Goal: Communication & Community: Ask a question

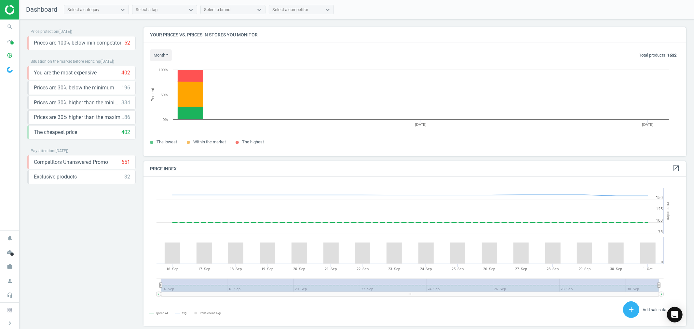
scroll to position [161, 549]
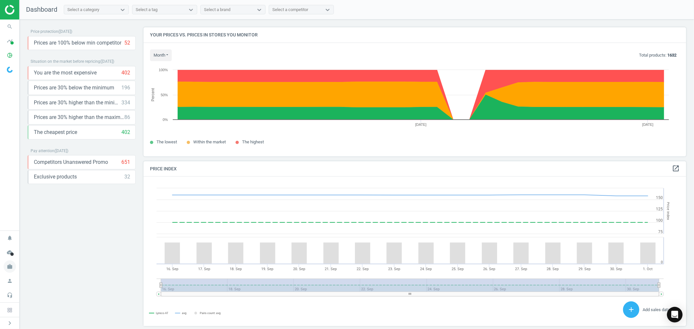
click at [11, 267] on icon "work" at bounding box center [10, 267] width 12 height 12
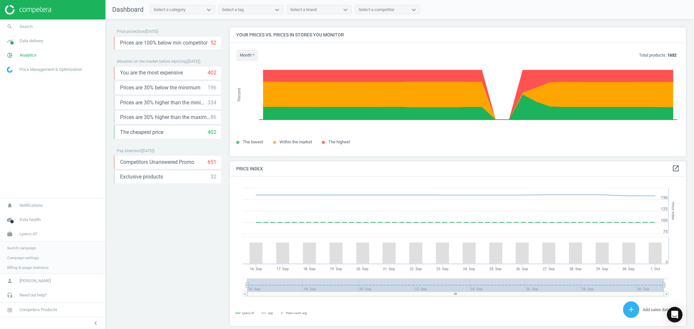
scroll to position [4, 4]
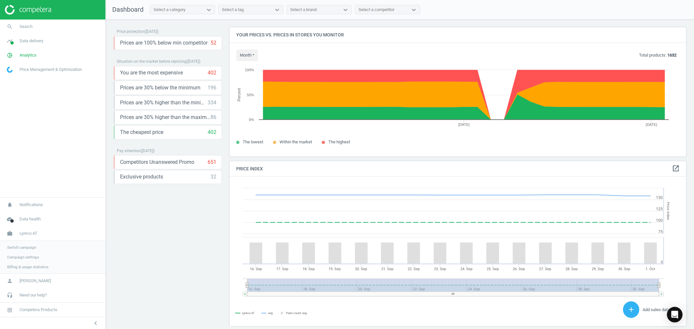
click at [27, 246] on span "Switch campaign" at bounding box center [21, 247] width 29 height 5
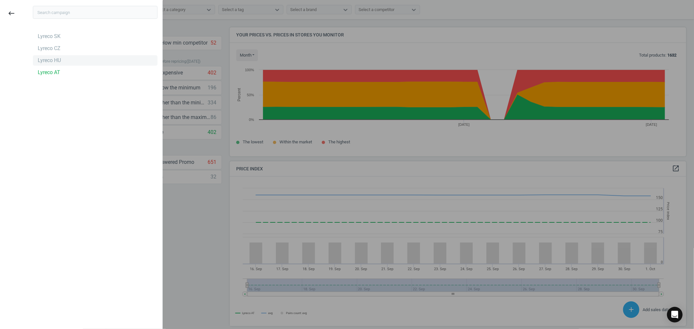
click at [62, 60] on div "Lyreco HU" at bounding box center [95, 60] width 125 height 10
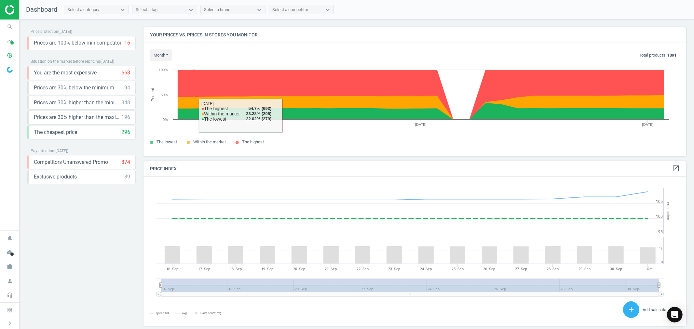
scroll to position [161, 549]
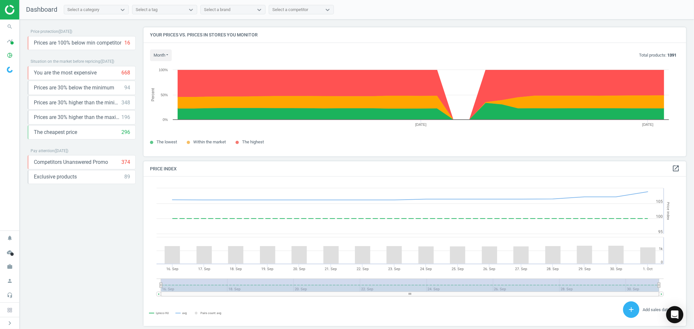
click at [672, 317] on icon "Open Intercom Messenger" at bounding box center [675, 315] width 8 height 8
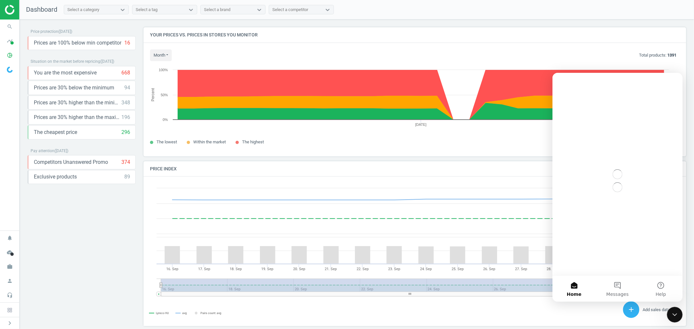
scroll to position [0, 0]
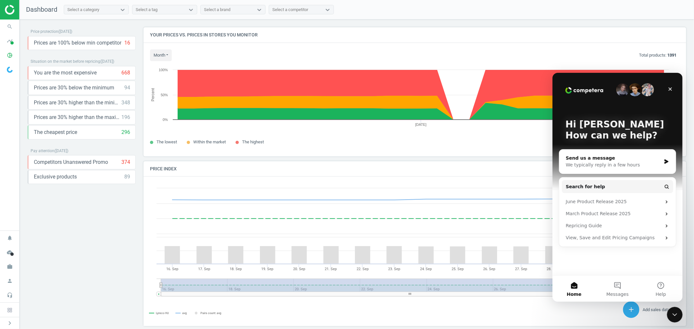
click at [666, 162] on icon "Intercom messenger" at bounding box center [666, 161] width 4 height 5
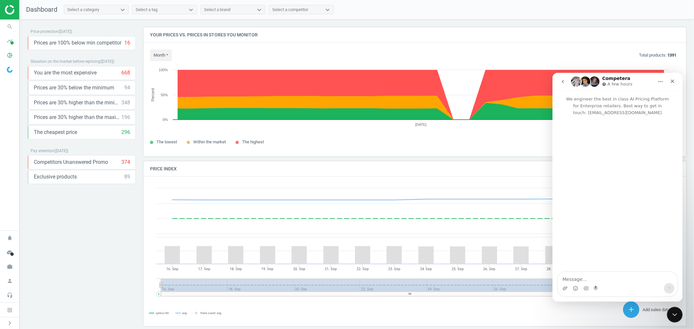
click at [585, 275] on textarea "Message…" at bounding box center [617, 277] width 119 height 11
paste textarea "Hi there, would you be able to grant access to the Lyreco CASH (CZ, AT, SK, HU)…"
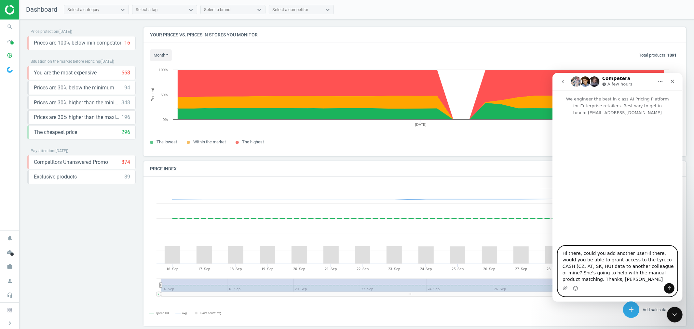
drag, startPoint x: 637, startPoint y: 254, endPoint x: 617, endPoint y: 260, distance: 20.4
click at [617, 260] on textarea "Hi there, could you add another userHi there, would you be able to grant access…" at bounding box center [617, 264] width 119 height 37
type textarea "Hi there, could you add another user to the Lyreco CASH (CZ, AT, SK, HU) data t…"
click at [584, 280] on textarea "Hi there, could you add another user to the Lyreco CASH (CZ, AT, SK, HU) data t…" at bounding box center [617, 264] width 119 height 37
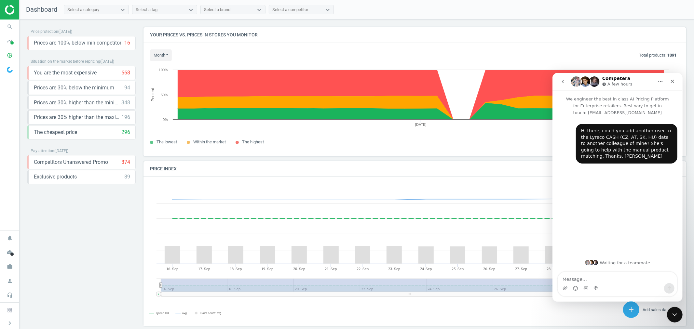
click at [618, 280] on textarea "Message…" at bounding box center [617, 277] width 119 height 11
type textarea "Her email is jana.durkovicova@lyreco.com"
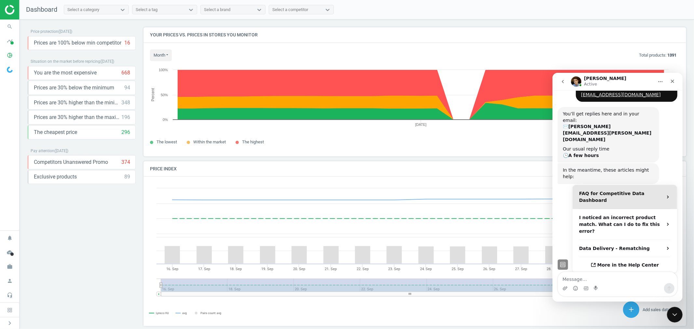
scroll to position [86, 0]
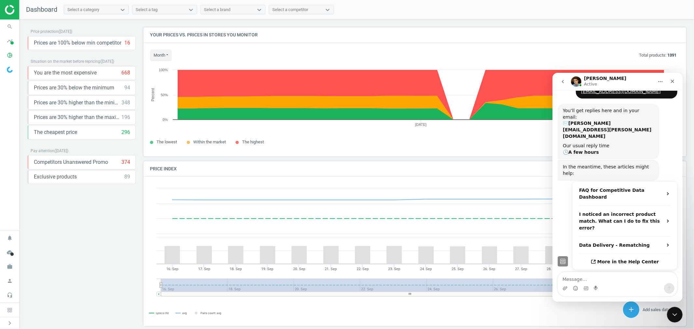
click at [630, 281] on textarea "Message…" at bounding box center [617, 277] width 119 height 11
type textarea "Perfect, thanks Paul"
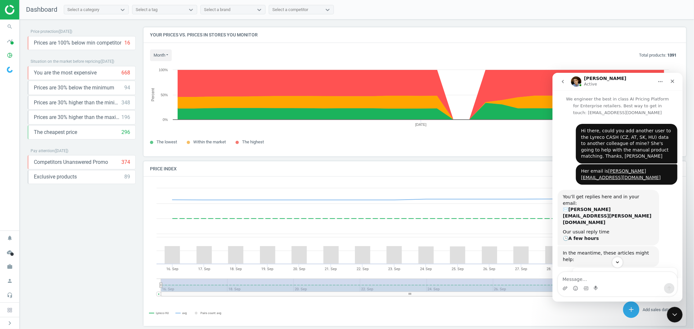
scroll to position [106, 0]
